Goal: Check status: Check status

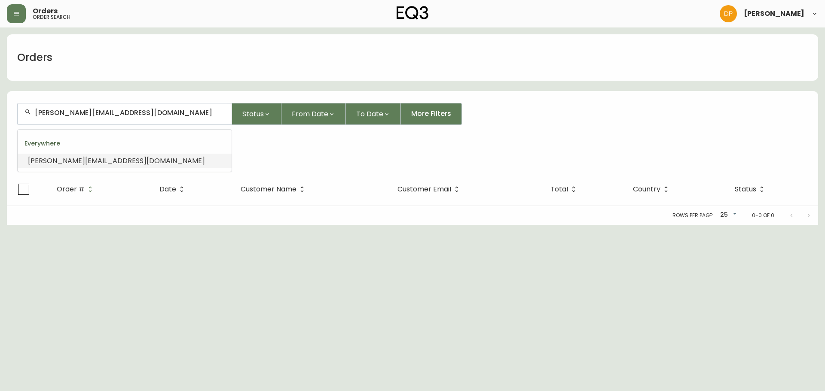
drag, startPoint x: 168, startPoint y: 114, endPoint x: -80, endPoint y: 114, distance: 247.9
click at [0, 114] on html "Orders order search Danielle Pico Orders andrea@bartlettdesigncompany.com Statu…" at bounding box center [412, 112] width 825 height 225
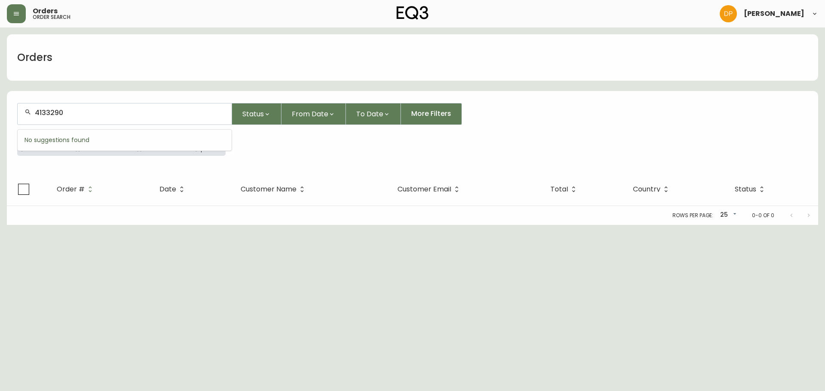
type input "4133290"
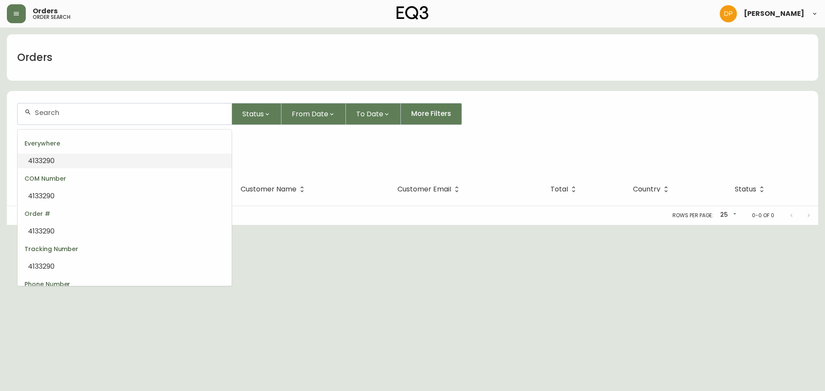
type input "4133290"
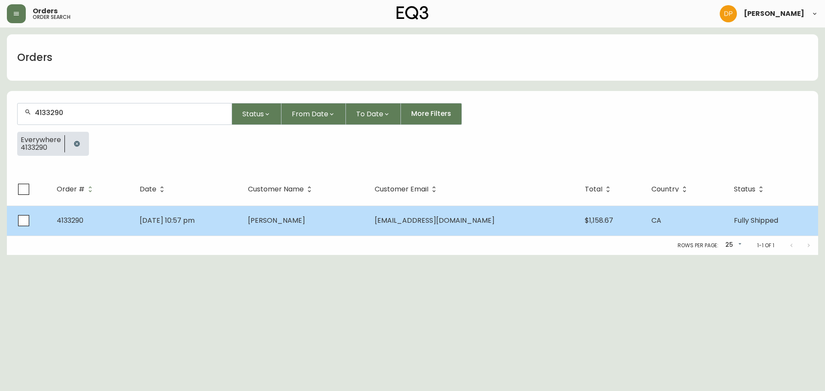
click at [218, 232] on td "May 25 2025, 10:57 pm" at bounding box center [187, 221] width 108 height 30
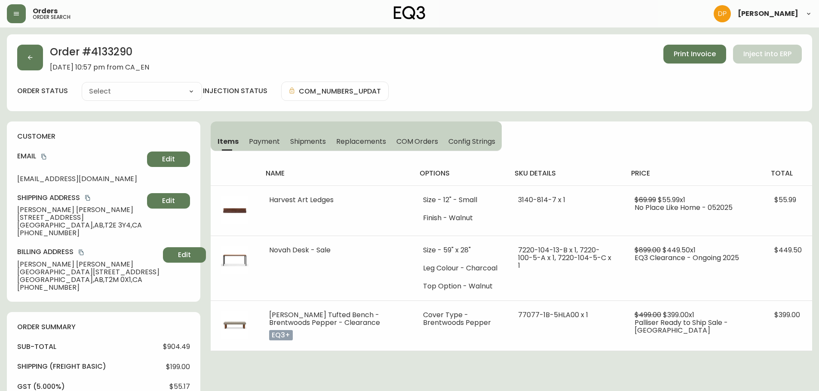
type input "Fully Shipped"
select select "FULLY_SHIPPED"
click at [305, 147] on button "Shipments" at bounding box center [308, 141] width 46 height 19
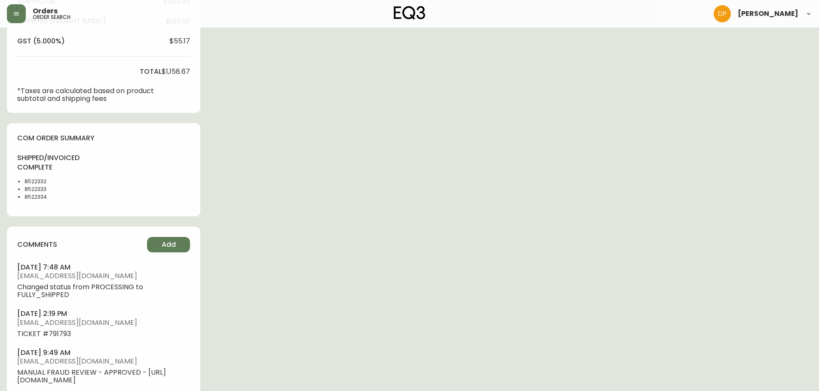
scroll to position [427, 0]
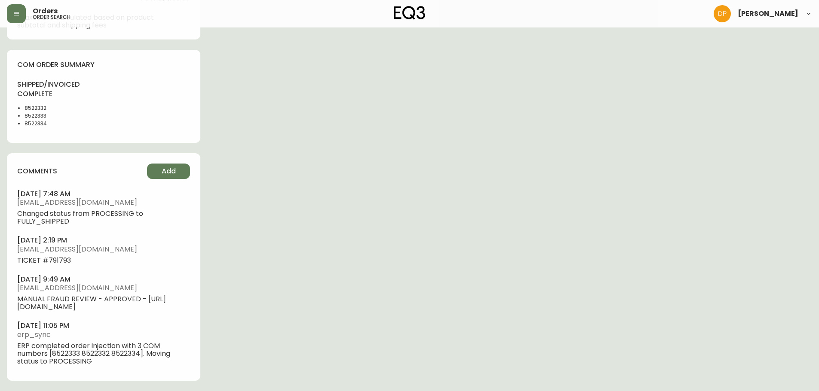
click at [32, 104] on li "8522332" at bounding box center [45, 108] width 43 height 8
copy li "8522332"
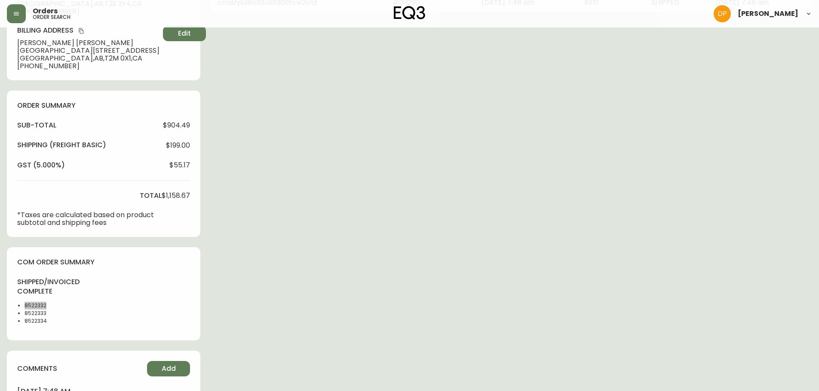
scroll to position [212, 0]
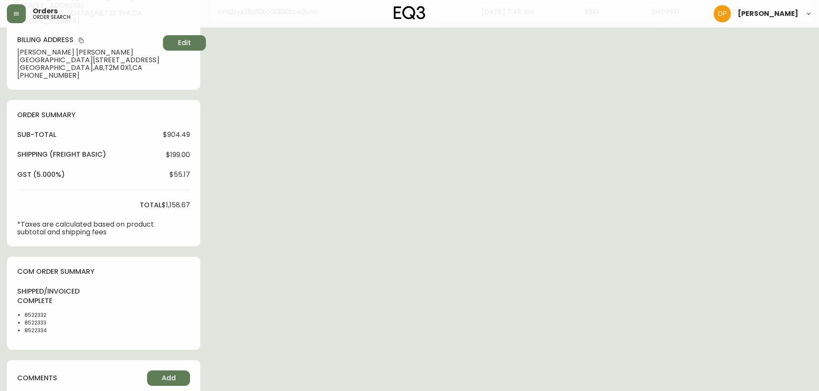
click at [116, 358] on div "Order # 4133290 May 25, 2025 at 10:57 pm from CA_EN Print Invoice Inject into E…" at bounding box center [409, 210] width 805 height 776
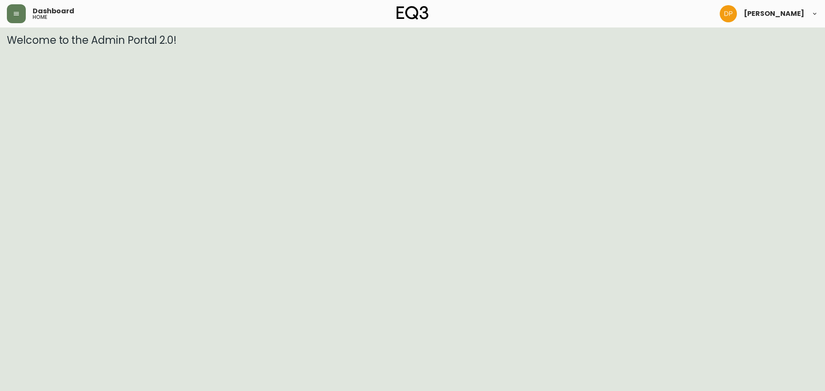
click at [4, 17] on header "Dashboard home [PERSON_NAME]" at bounding box center [412, 14] width 825 height 28
click at [18, 16] on icon "button" at bounding box center [16, 13] width 7 height 7
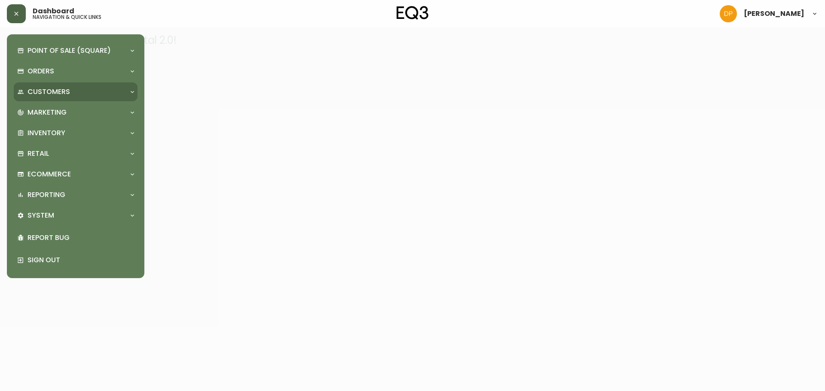
click at [55, 92] on p "Customers" at bounding box center [49, 91] width 43 height 9
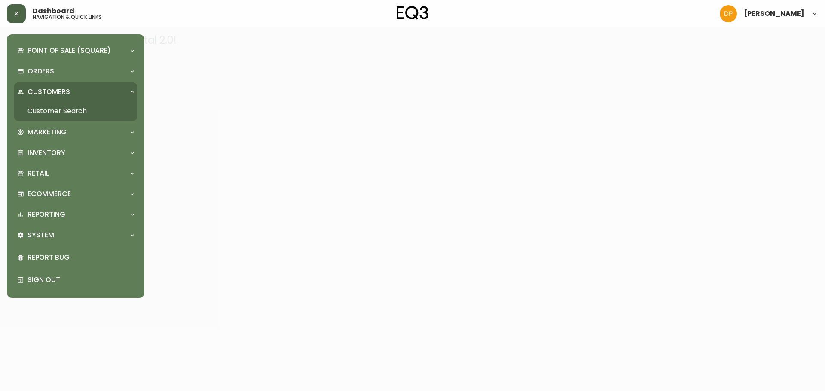
click at [93, 109] on link "Customer Search" at bounding box center [76, 111] width 124 height 20
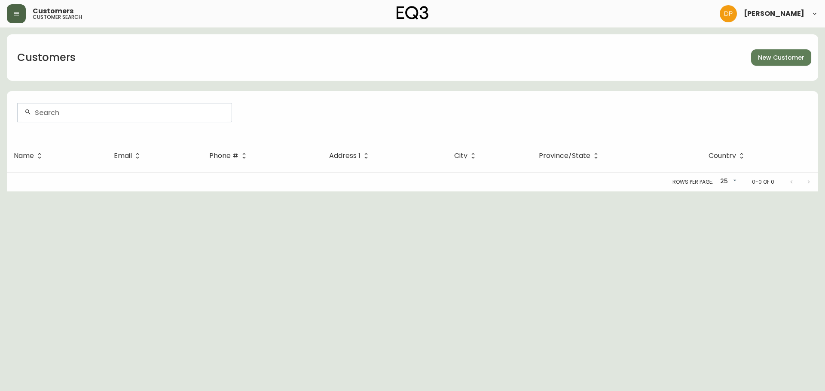
click at [105, 118] on div at bounding box center [125, 113] width 214 height 18
paste input "4038289590"
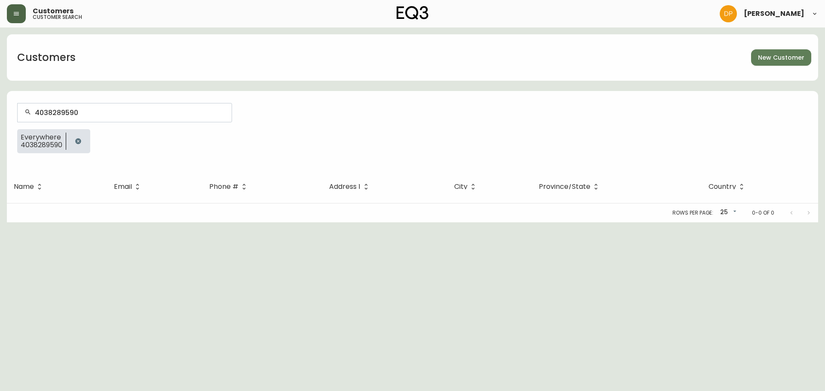
type input "4038289590"
click at [76, 138] on icon "button" at bounding box center [78, 141] width 7 height 7
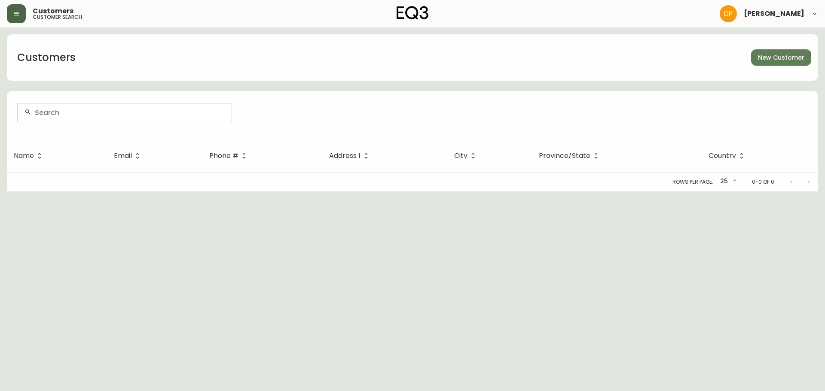
click at [52, 92] on div at bounding box center [412, 92] width 811 height 2
click at [13, 15] on icon "button" at bounding box center [16, 13] width 7 height 7
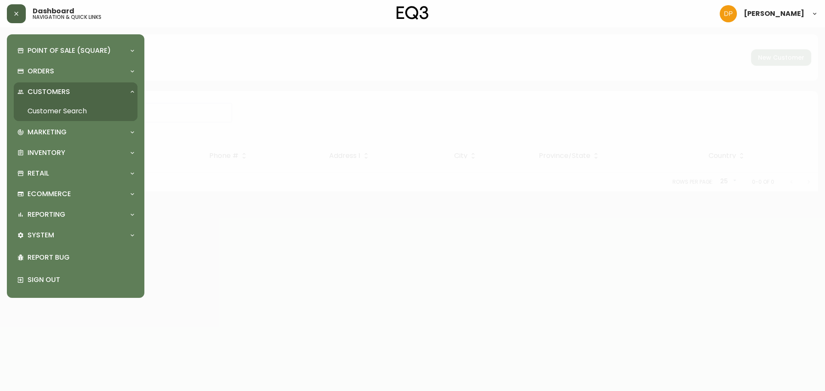
click at [79, 109] on link "Customer Search" at bounding box center [76, 111] width 124 height 20
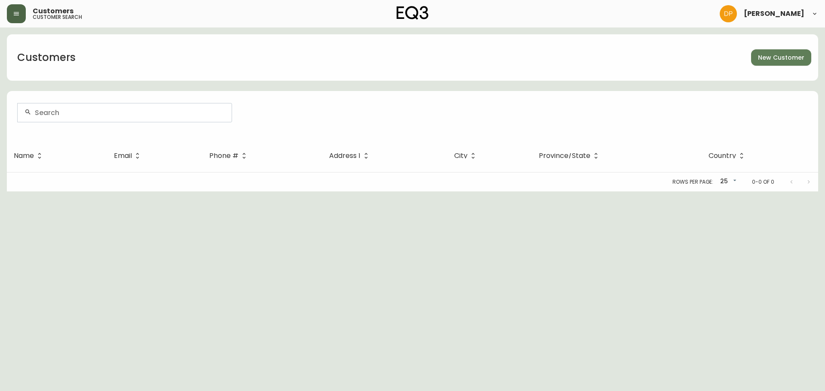
click at [85, 111] on input "text" at bounding box center [130, 113] width 190 height 8
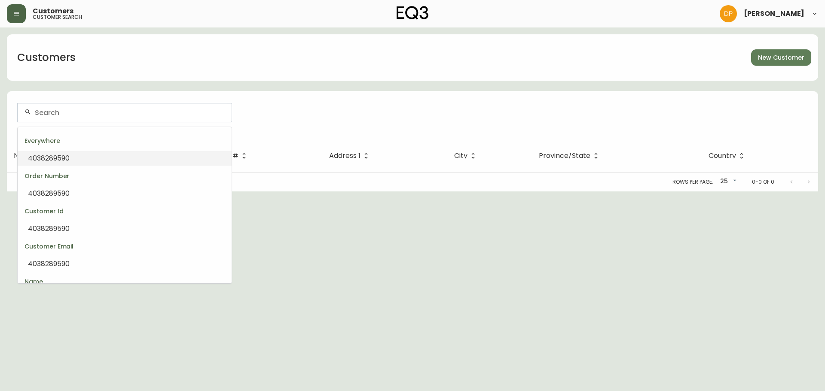
paste input "4131790"
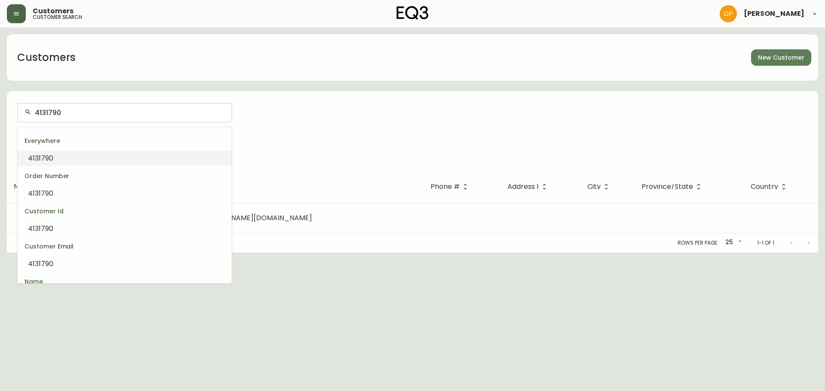
drag, startPoint x: 53, startPoint y: 113, endPoint x: -8, endPoint y: 110, distance: 60.7
click at [0, 110] on html "Customers customer search [PERSON_NAME] Customers New Customer 4131790 Everywhe…" at bounding box center [412, 126] width 825 height 253
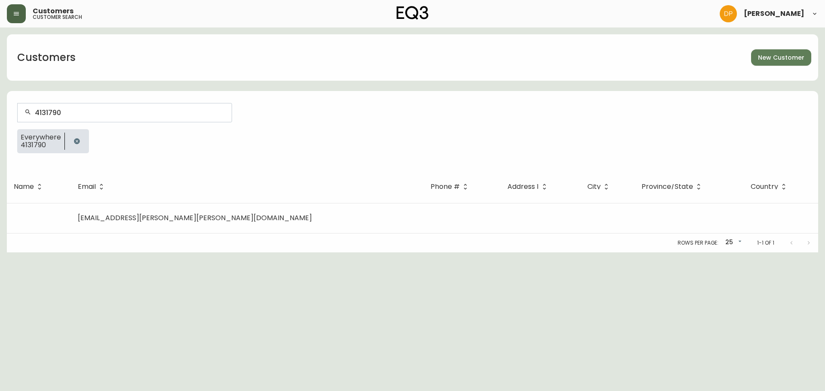
type input "4131790"
click at [77, 143] on icon "button" at bounding box center [77, 141] width 6 height 6
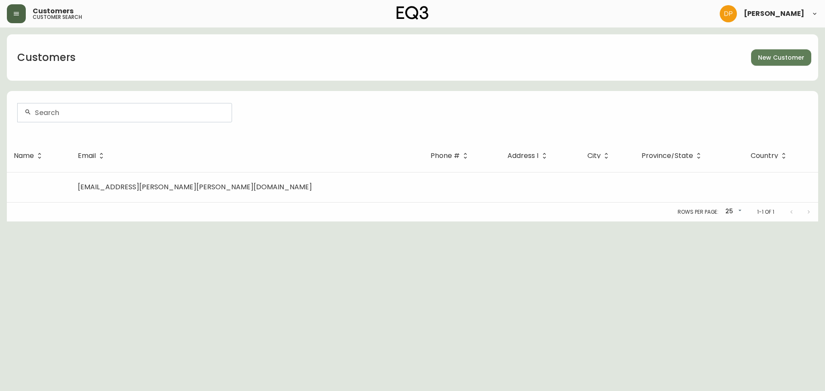
click at [76, 112] on input "text" at bounding box center [130, 113] width 190 height 8
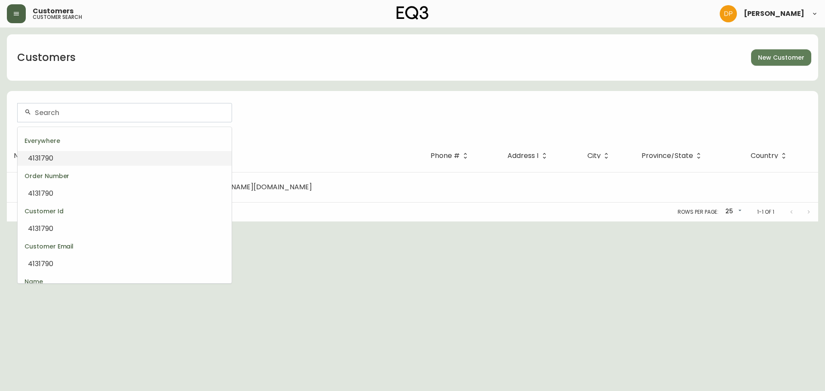
paste input "4131790"
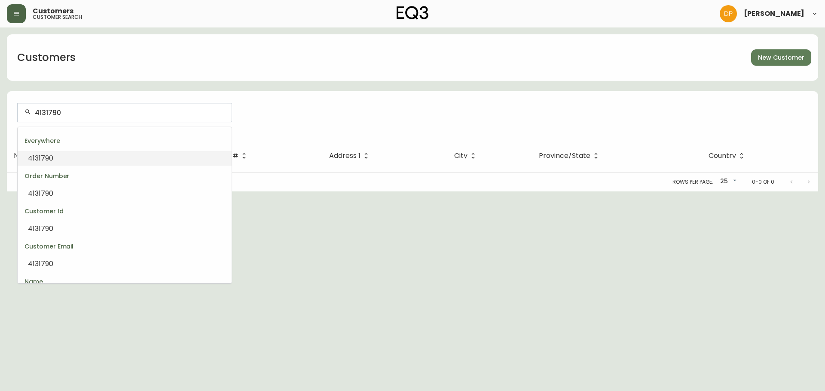
type input "4131790"
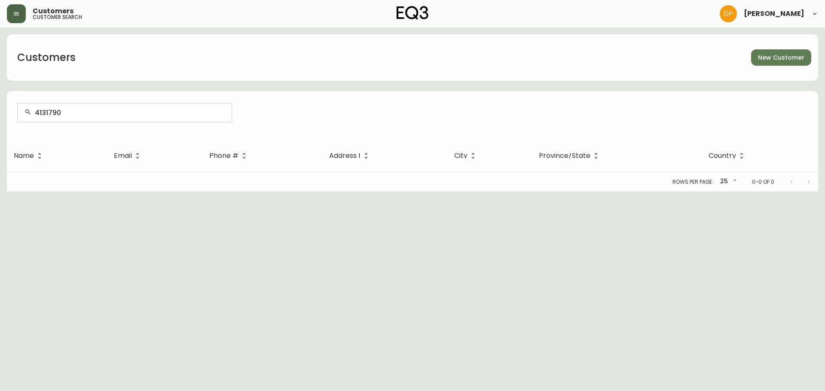
drag, startPoint x: 85, startPoint y: 107, endPoint x: -31, endPoint y: 115, distance: 115.8
click at [0, 115] on html "Customers customer search [PERSON_NAME] Customers New Customer [PHONE_NUMBER] N…" at bounding box center [412, 96] width 825 height 192
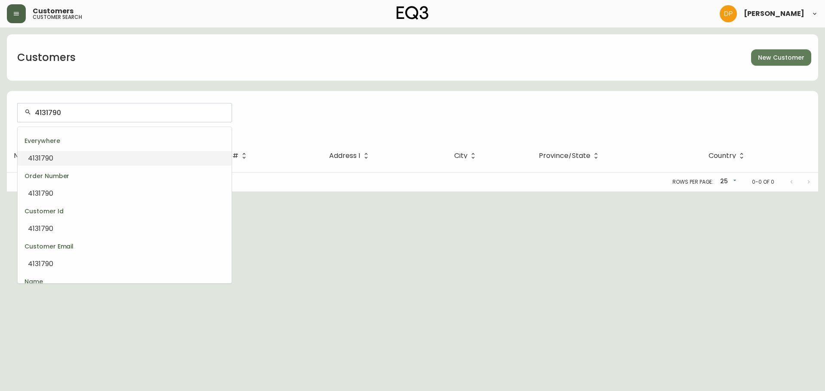
drag, startPoint x: -18, startPoint y: 104, endPoint x: -106, endPoint y: 102, distance: 88.1
click at [0, 102] on html "Customers customer search [PERSON_NAME] Customers New Customer [PHONE_NUMBER] N…" at bounding box center [412, 96] width 825 height 192
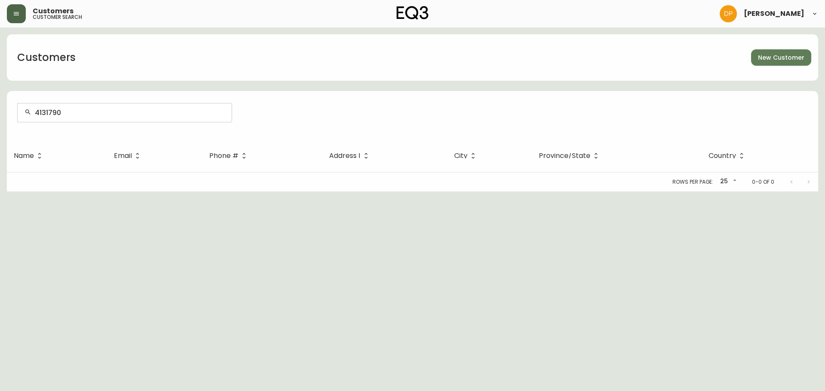
click at [22, 9] on button "button" at bounding box center [16, 13] width 19 height 19
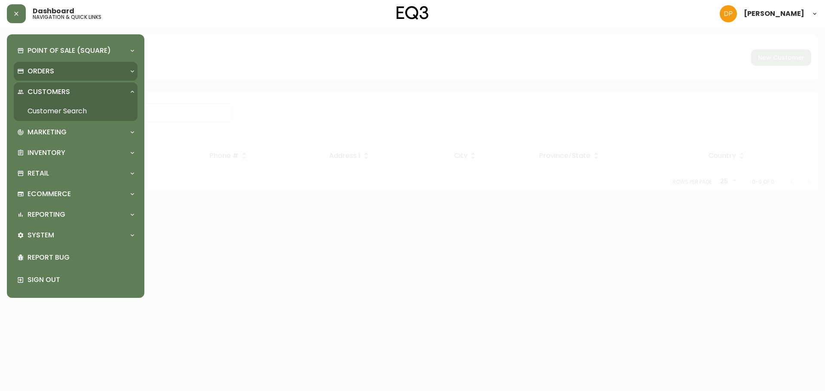
click at [45, 71] on p "Orders" at bounding box center [41, 71] width 27 height 9
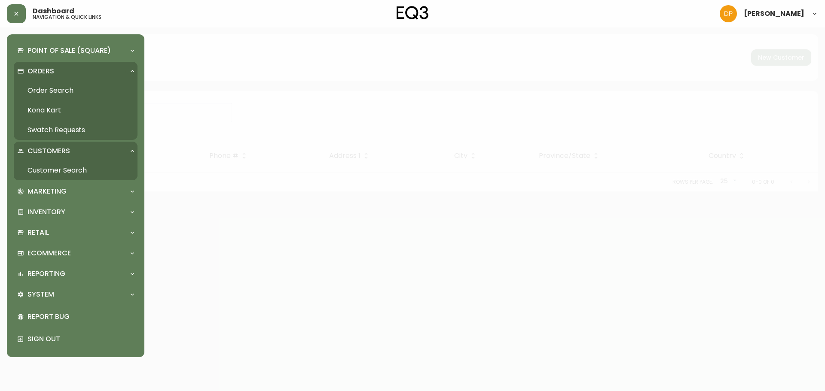
click at [69, 153] on div "Customers" at bounding box center [71, 151] width 108 height 9
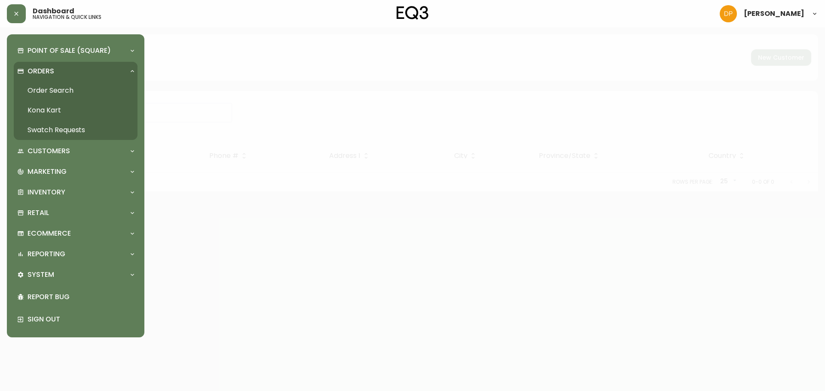
click at [59, 93] on link "Order Search" at bounding box center [76, 91] width 124 height 20
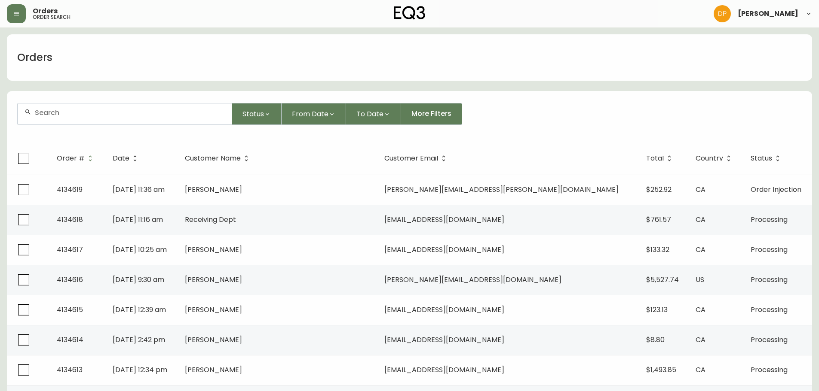
click at [91, 120] on div at bounding box center [125, 114] width 214 height 21
paste input "4131790"
type input "4131790"
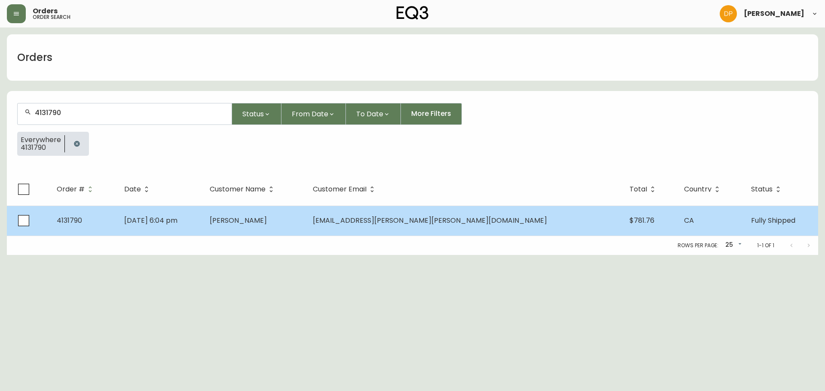
click at [202, 228] on td "[DATE] 6:04 pm" at bounding box center [160, 221] width 86 height 30
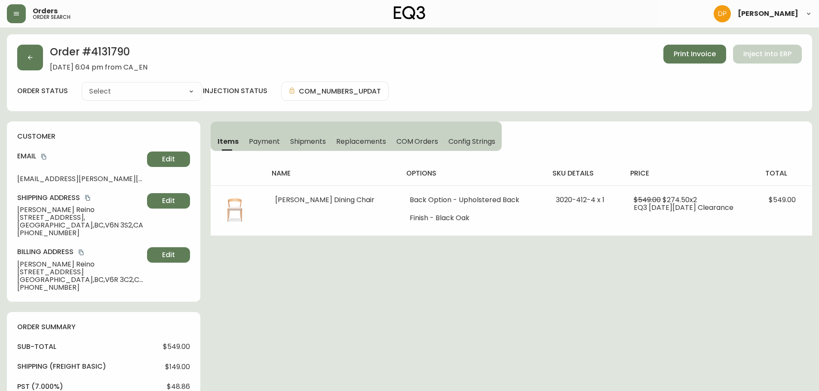
type input "Fully Shipped"
select select "FULLY_SHIPPED"
drag, startPoint x: 295, startPoint y: 141, endPoint x: 338, endPoint y: 146, distance: 43.3
click at [295, 141] on span "Shipments" at bounding box center [308, 141] width 36 height 9
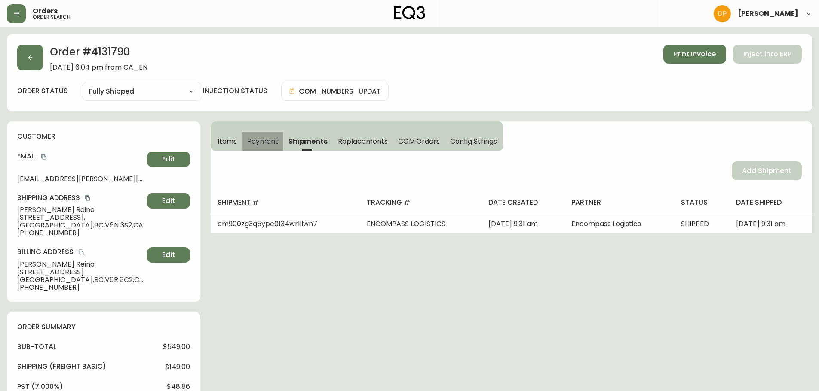
click at [270, 140] on span "Payment" at bounding box center [262, 141] width 31 height 9
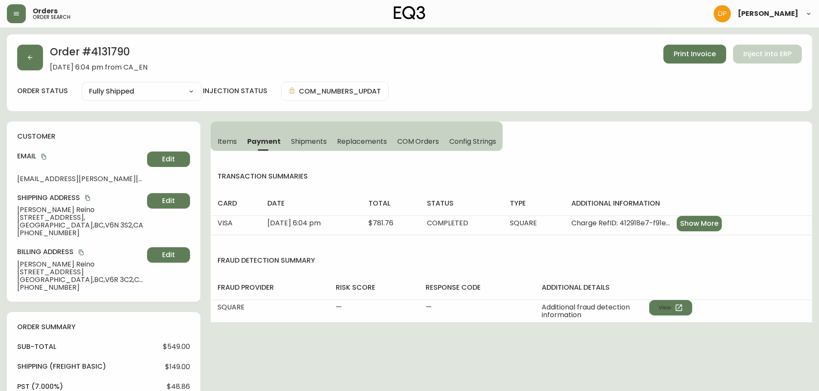
click at [398, 149] on button "COM Orders" at bounding box center [418, 141] width 52 height 19
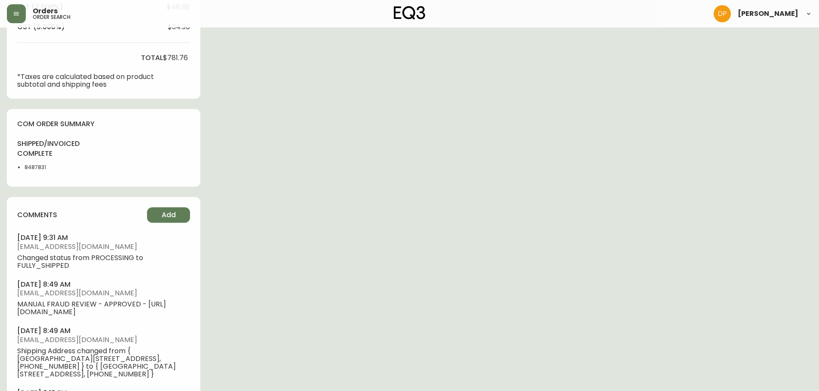
scroll to position [205, 0]
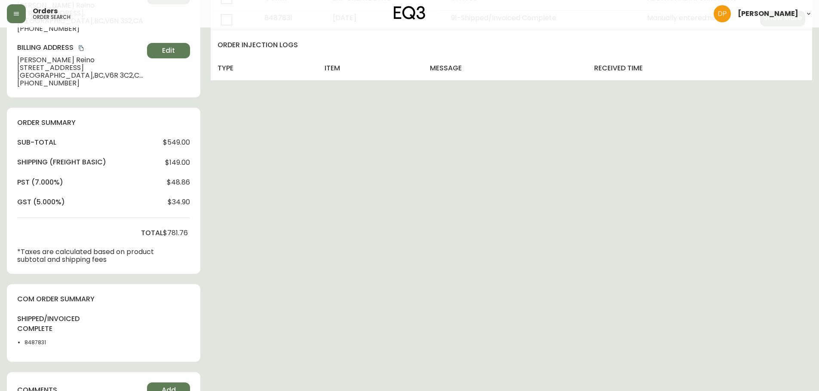
click at [34, 337] on div "shipped/invoiced complete 8487831" at bounding box center [42, 333] width 51 height 37
click at [33, 341] on li "8487831" at bounding box center [45, 343] width 43 height 8
copy li "8487831"
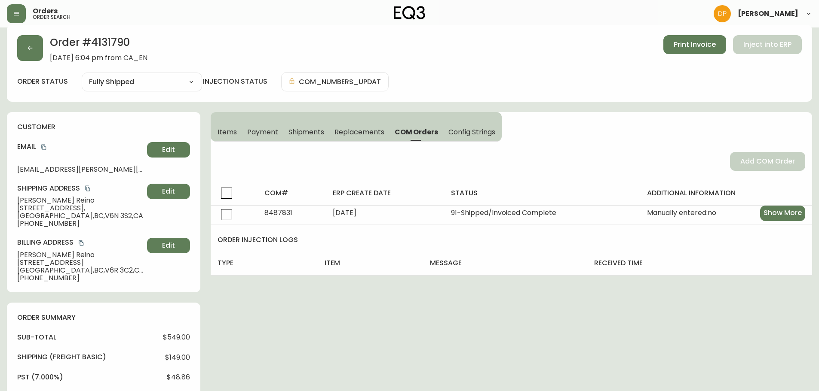
scroll to position [0, 0]
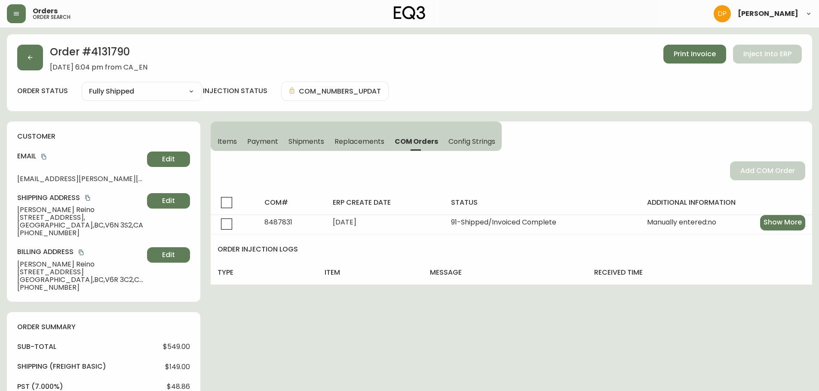
click at [231, 144] on span "Items" at bounding box center [226, 141] width 19 height 9
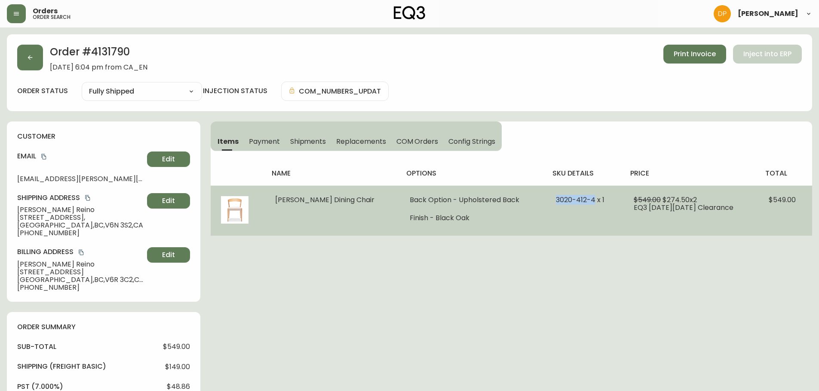
drag, startPoint x: 541, startPoint y: 203, endPoint x: 577, endPoint y: 201, distance: 36.2
click at [577, 201] on span "3020-412-4 x 1" at bounding box center [580, 200] width 49 height 10
copy span "[PHONE_NUMBER]"
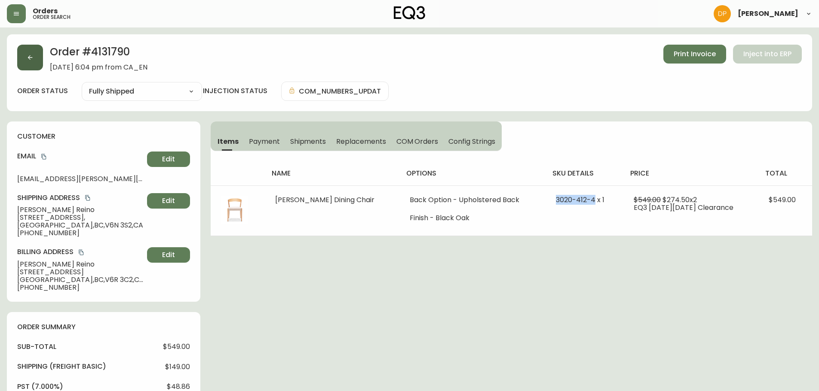
click at [36, 51] on button "button" at bounding box center [30, 58] width 26 height 26
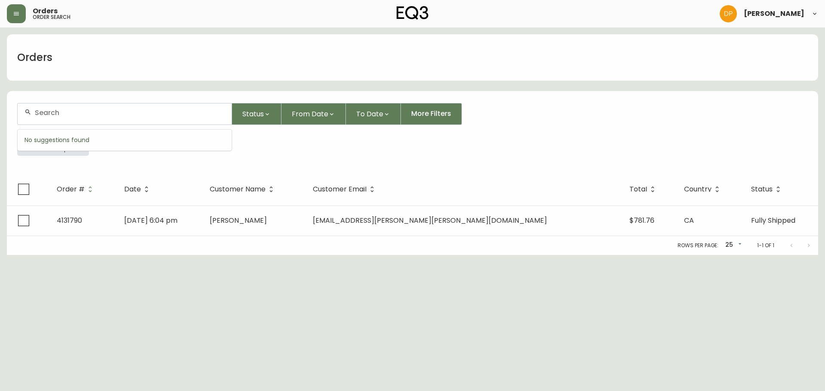
click at [83, 112] on input "text" at bounding box center [130, 113] width 190 height 8
drag, startPoint x: 78, startPoint y: 148, endPoint x: 80, endPoint y: 157, distance: 9.7
click at [73, 142] on icon "button" at bounding box center [76, 144] width 7 height 7
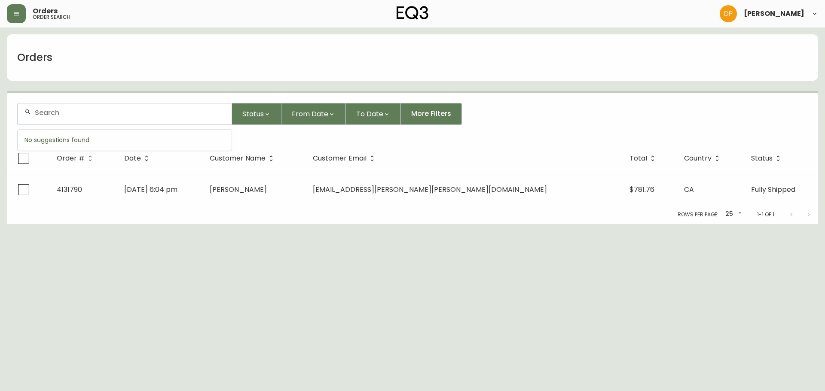
click at [70, 115] on input "text" at bounding box center [130, 113] width 190 height 8
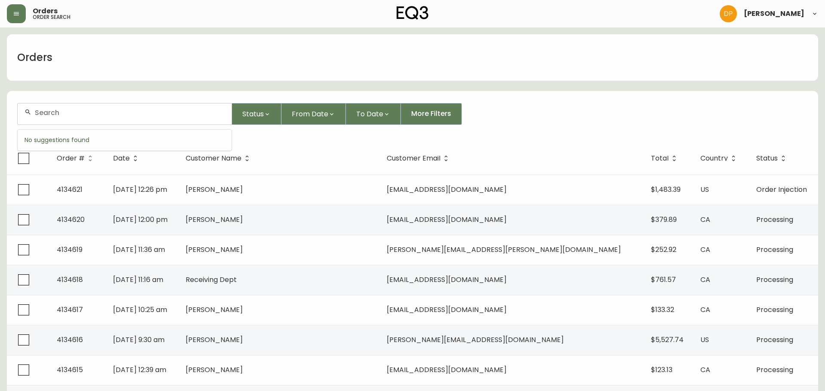
paste input "4133795"
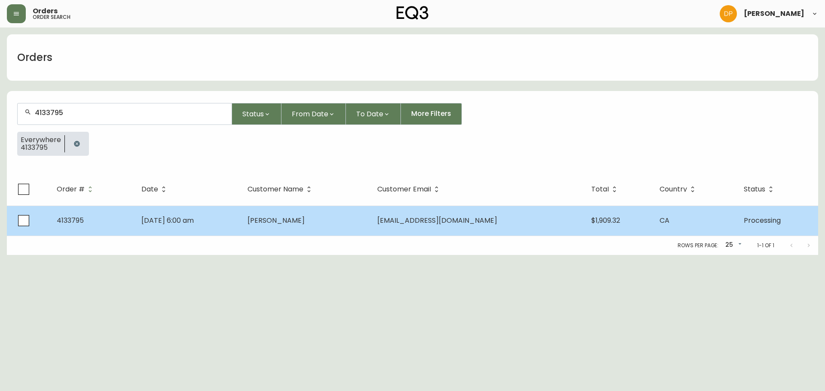
type input "4133795"
click at [370, 225] on td "[PERSON_NAME]" at bounding box center [305, 221] width 129 height 30
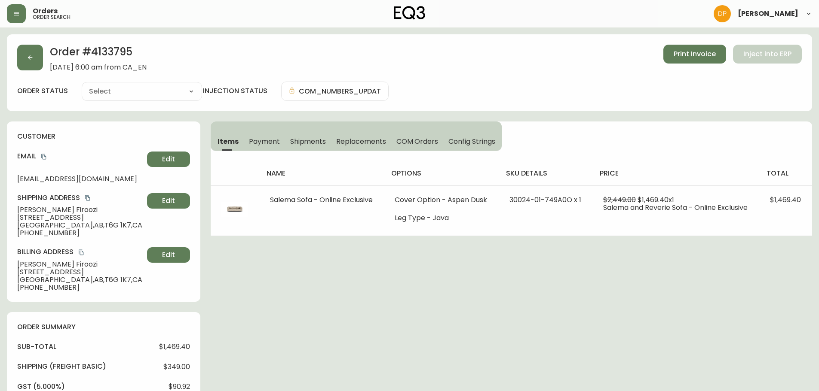
type input "Processing"
select select "PROCESSING"
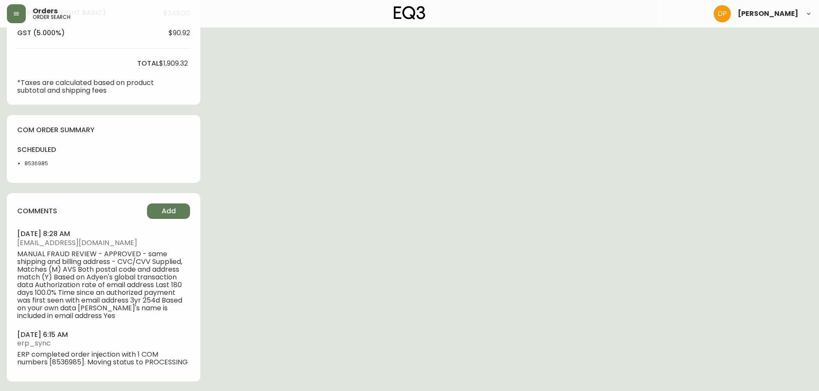
scroll to position [355, 0]
